Goal: Task Accomplishment & Management: Use online tool/utility

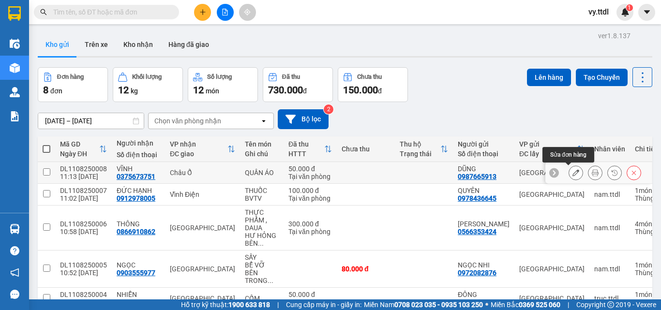
click at [573, 170] on button at bounding box center [576, 173] width 14 height 17
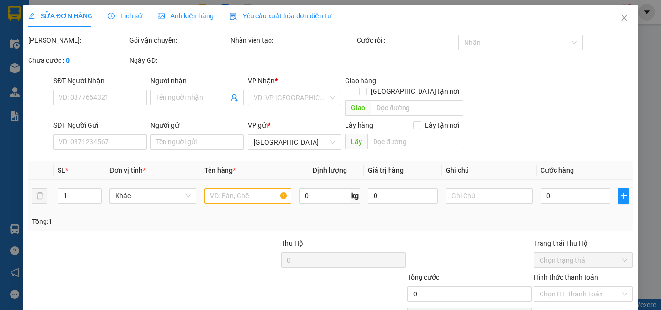
type input "0375673751"
type input "VĨNH"
type input "0987665913"
type input "DŨNG"
type input "50.000"
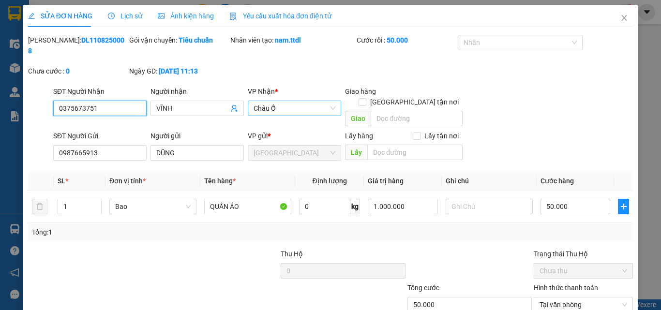
drag, startPoint x: 291, startPoint y: 91, endPoint x: 256, endPoint y: 97, distance: 35.9
click at [256, 101] on span "Châu Ổ" at bounding box center [295, 108] width 82 height 15
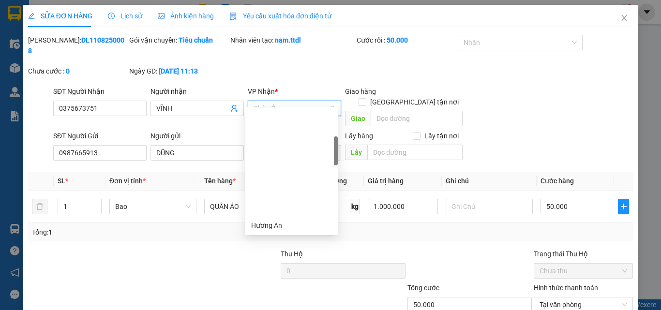
scroll to position [124, 0]
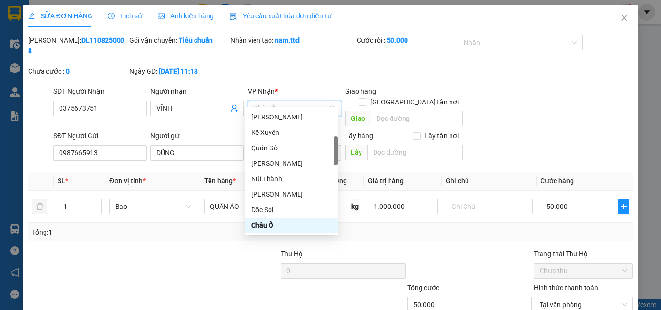
click at [274, 101] on span "Châu Ổ" at bounding box center [295, 108] width 82 height 15
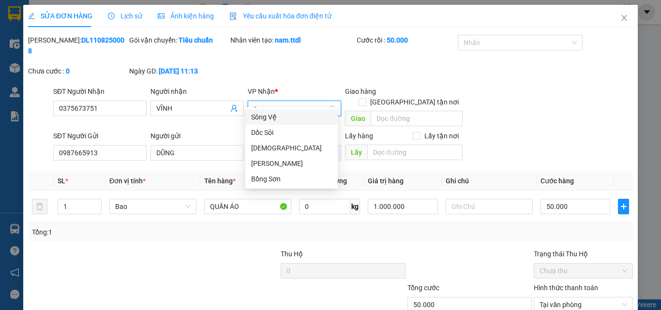
scroll to position [0, 0]
type input "so"
click at [284, 117] on div "Sông Vệ" at bounding box center [291, 117] width 81 height 11
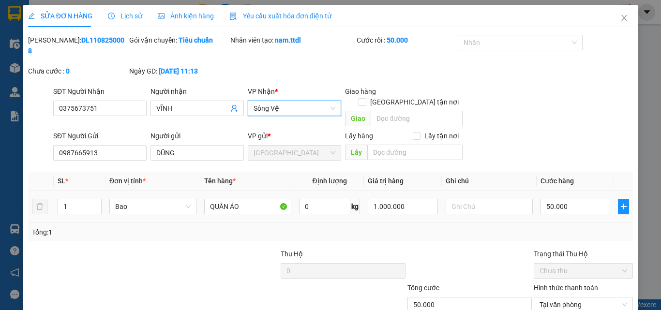
scroll to position [46, 0]
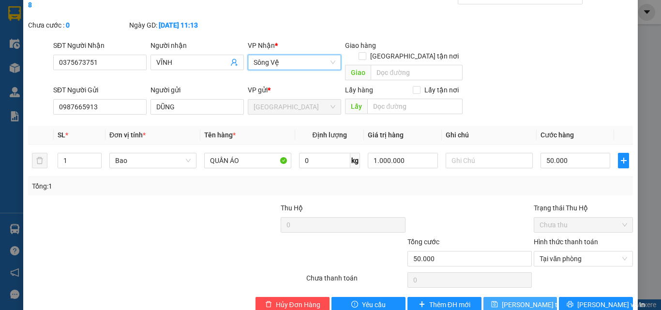
click at [520, 300] on span "Lưu thay đổi" at bounding box center [540, 305] width 77 height 11
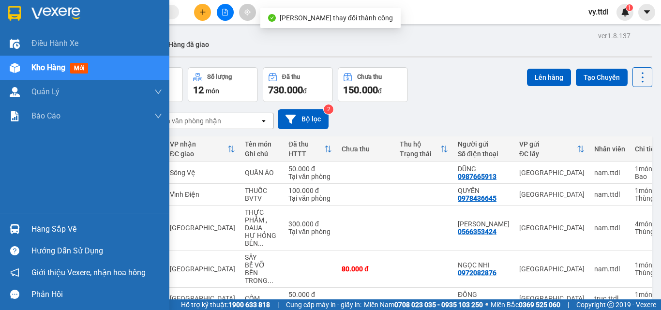
click at [22, 16] on div at bounding box center [14, 13] width 17 height 17
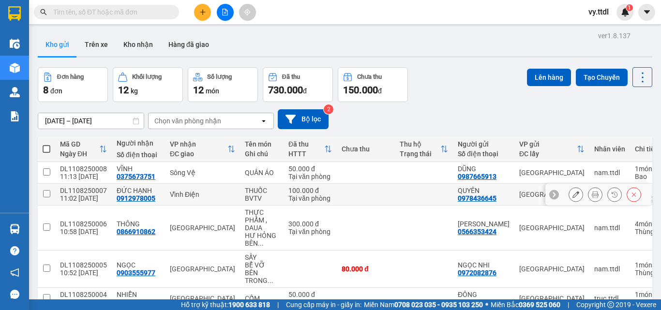
click at [221, 198] on div "Vĩnh Điện" at bounding box center [202, 195] width 65 height 8
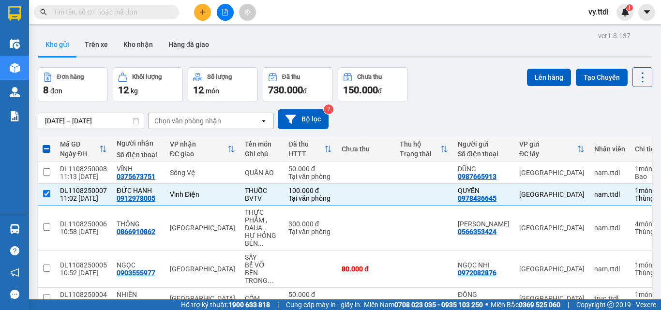
click at [475, 72] on div "Đơn hàng 8 đơn Khối lượng 12 kg Số lượng 12 món Đã thu 730.000 đ Chưa thu 150.0…" at bounding box center [345, 84] width 615 height 35
click at [47, 192] on input "checkbox" at bounding box center [46, 193] width 7 height 7
checkbox input "false"
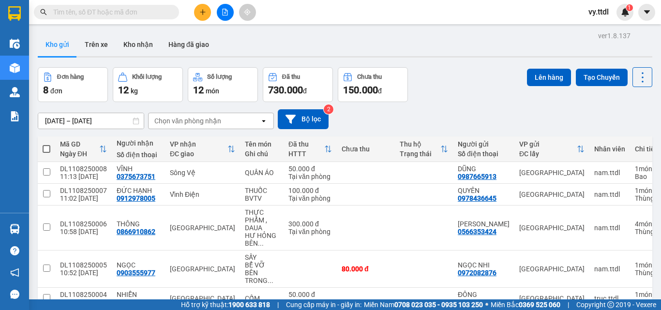
click at [475, 92] on div "Đơn hàng 8 đơn Khối lượng 12 kg Số lượng 12 món Đã thu 730.000 đ Chưa thu 150.0…" at bounding box center [345, 84] width 615 height 35
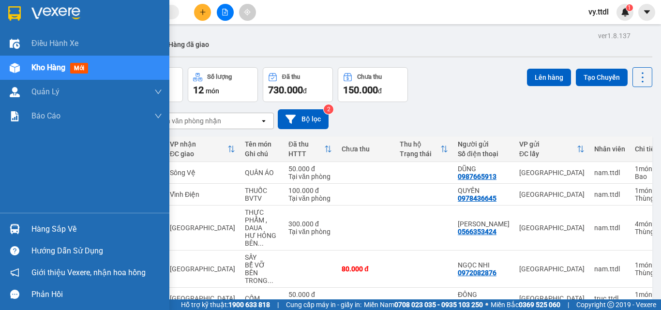
click at [21, 11] on img at bounding box center [14, 13] width 13 height 15
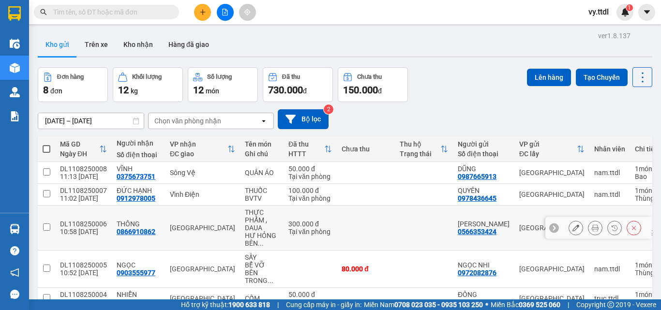
scroll to position [127, 0]
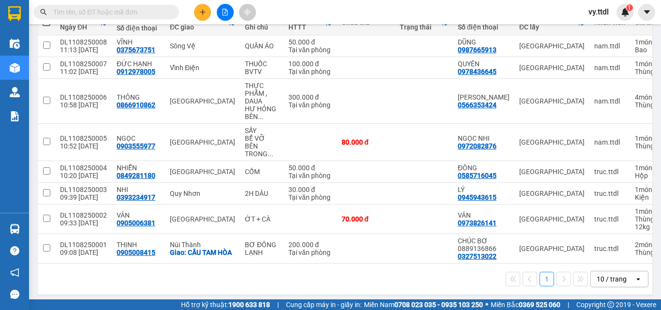
click at [609, 277] on div "10 / trang" at bounding box center [612, 280] width 30 height 10
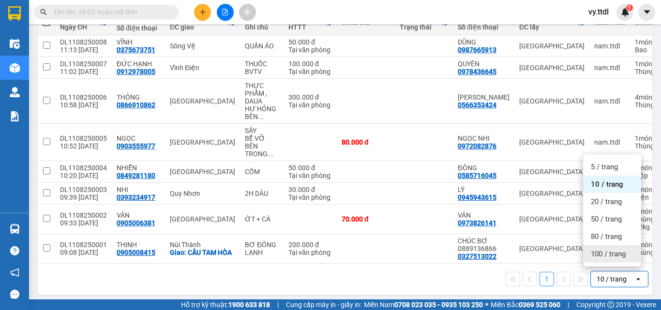
click at [611, 255] on span "100 / trang" at bounding box center [608, 254] width 35 height 10
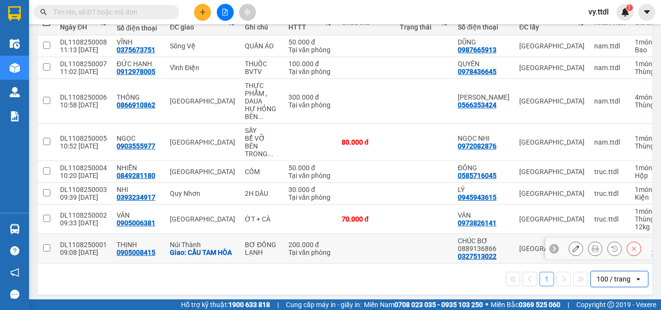
scroll to position [0, 0]
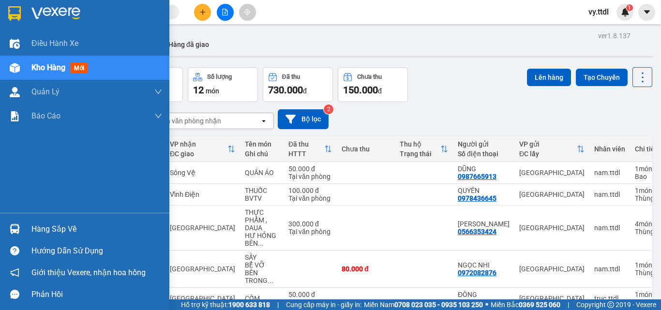
drag, startPoint x: 9, startPoint y: 11, endPoint x: 25, endPoint y: 3, distance: 17.8
click at [10, 11] on img at bounding box center [14, 13] width 13 height 15
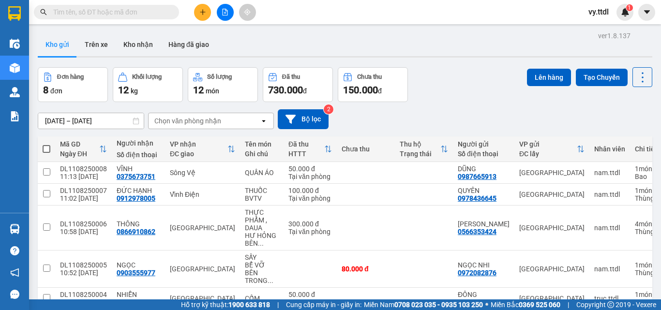
click at [223, 13] on icon "file-add" at bounding box center [225, 12] width 7 height 7
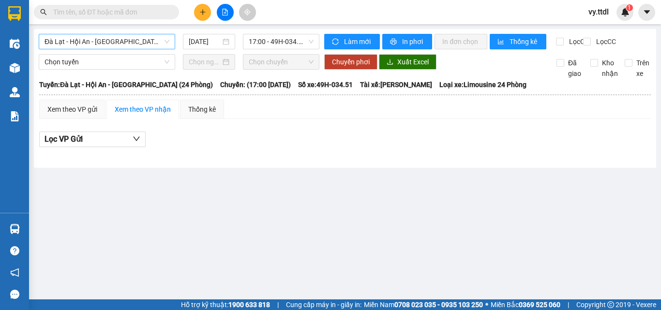
click at [131, 48] on span "Đà Lạt - Hội An - Đà Nẵng (24 Phòng)" at bounding box center [107, 41] width 125 height 15
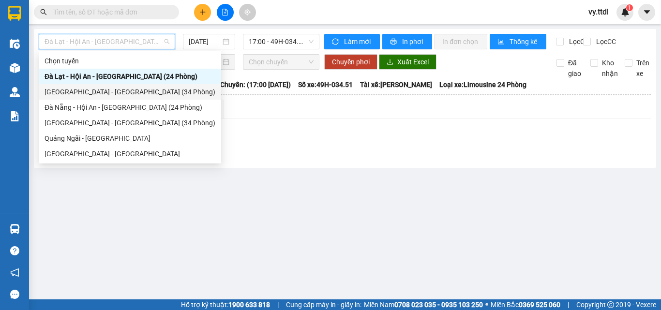
click at [120, 91] on div "Đà Lạt - Đà Nẵng (34 Phòng)" at bounding box center [130, 92] width 171 height 11
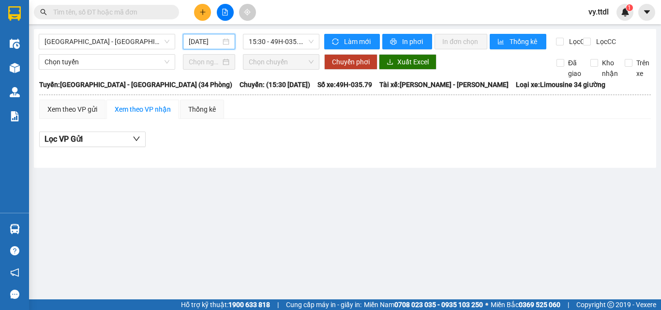
click at [218, 41] on input "11/08/2025" at bounding box center [205, 41] width 32 height 11
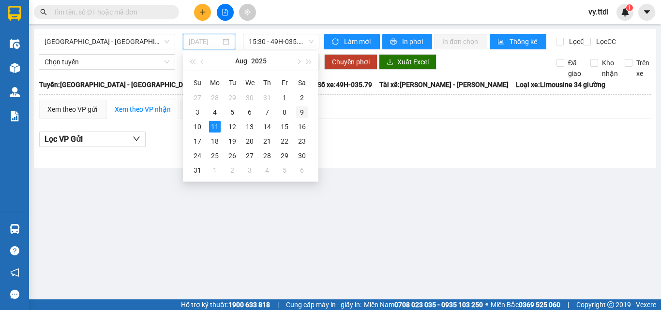
click at [294, 113] on td "9" at bounding box center [301, 112] width 17 height 15
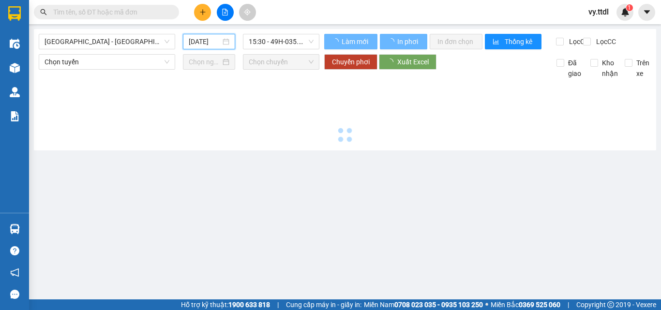
type input "09/08/2025"
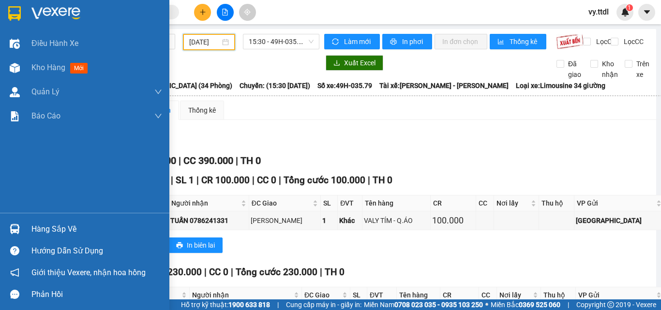
click at [20, 15] on img at bounding box center [14, 13] width 13 height 15
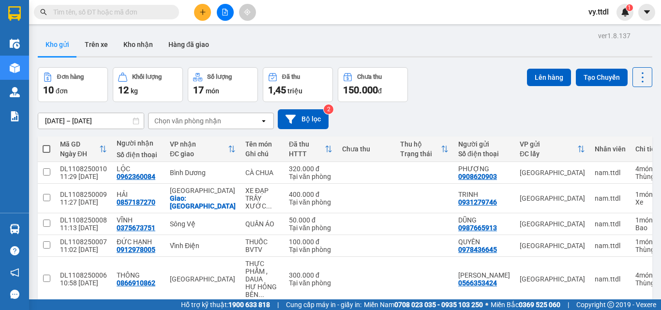
drag, startPoint x: 330, startPoint y: 16, endPoint x: 307, endPoint y: 18, distance: 22.4
click at [326, 16] on div "Kết quả tìm kiếm ( 0 ) Bộ lọc No Data vy.ttdl 1" at bounding box center [330, 12] width 661 height 24
click at [231, 17] on button at bounding box center [225, 12] width 17 height 17
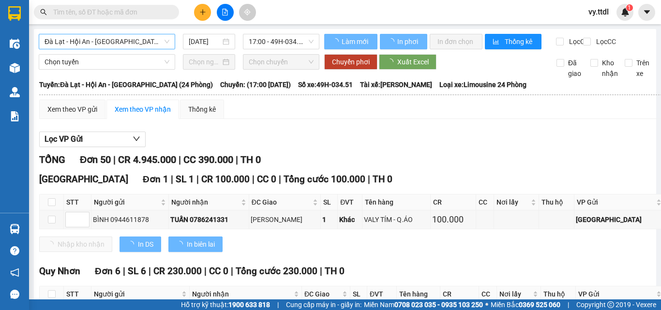
type input "11/08/2025"
click at [143, 42] on span "Đà Lạt - Hội An - Đà Nẵng (24 Phòng)" at bounding box center [107, 41] width 125 height 15
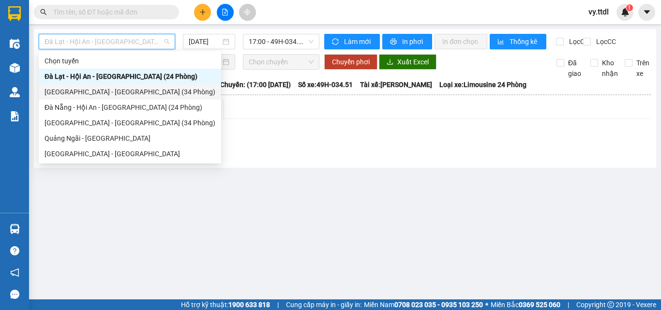
click at [134, 88] on div "Đà Lạt - Đà Nẵng (34 Phòng)" at bounding box center [130, 92] width 171 height 11
type input "11/08/2025"
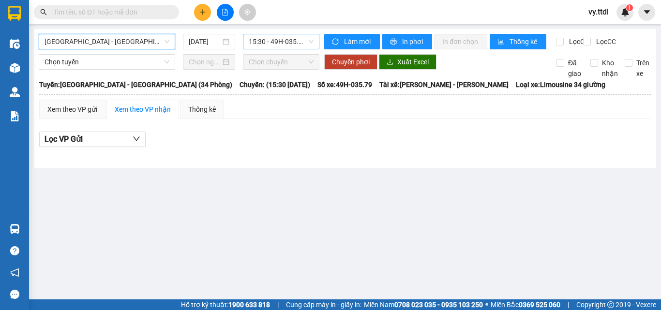
click at [287, 44] on span "15:30 - 49H-035.79" at bounding box center [281, 41] width 65 height 15
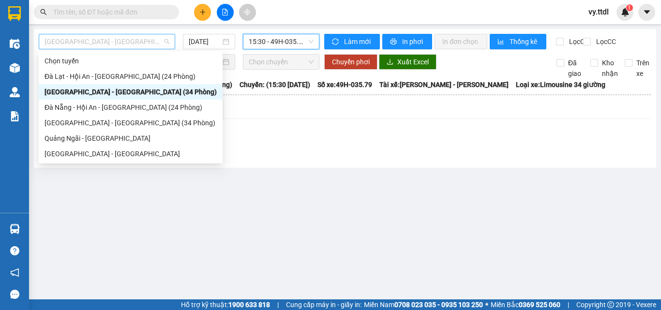
click at [145, 42] on span "Đà Lạt - Đà Nẵng (34 Phòng)" at bounding box center [107, 41] width 125 height 15
click at [112, 125] on div "Đà Nẵng - Đà Lạt (34 Phòng)" at bounding box center [131, 123] width 172 height 11
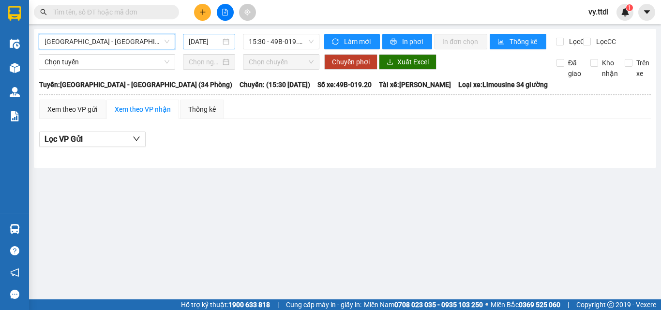
click at [208, 46] on input "11/08/2025" at bounding box center [205, 41] width 32 height 11
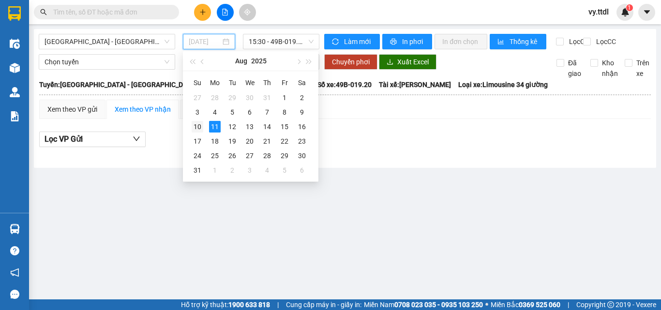
click at [199, 122] on div "10" at bounding box center [198, 127] width 12 height 12
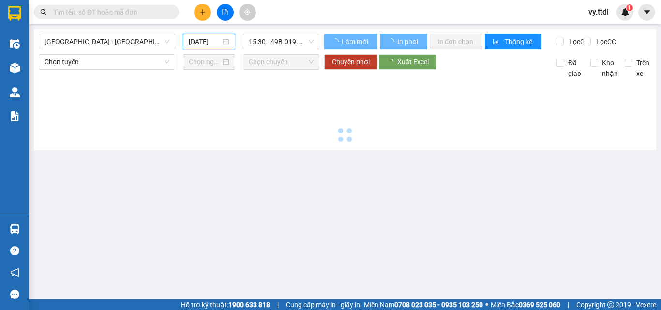
type input "10/08/2025"
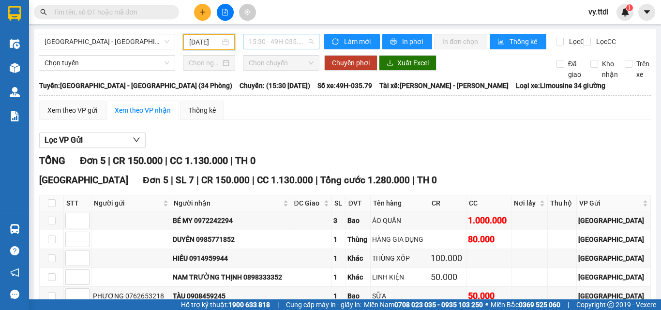
click at [279, 42] on span "15:30 - 49H-035.79" at bounding box center [281, 41] width 65 height 15
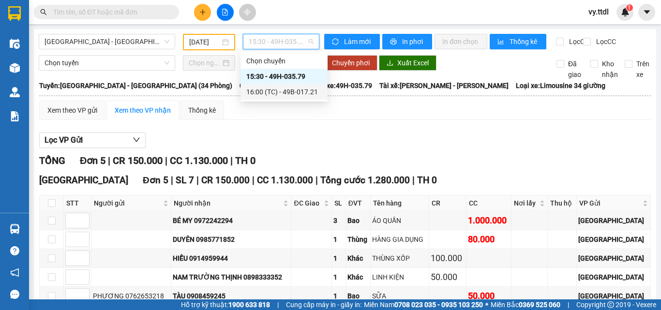
click at [284, 91] on div "16:00 (TC) - 49B-017.21" at bounding box center [284, 92] width 76 height 11
